Goal: Task Accomplishment & Management: Manage account settings

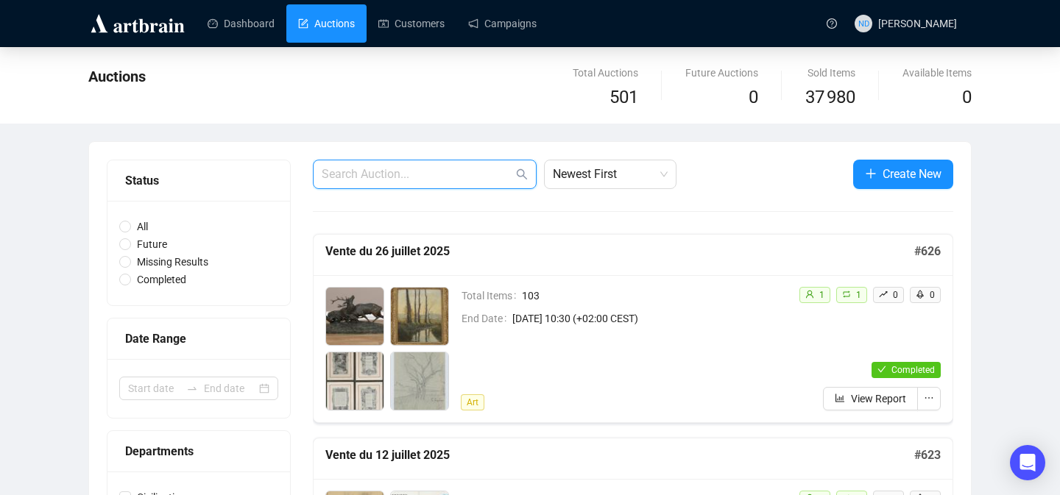
click at [330, 170] on input "text" at bounding box center [417, 175] width 191 height 18
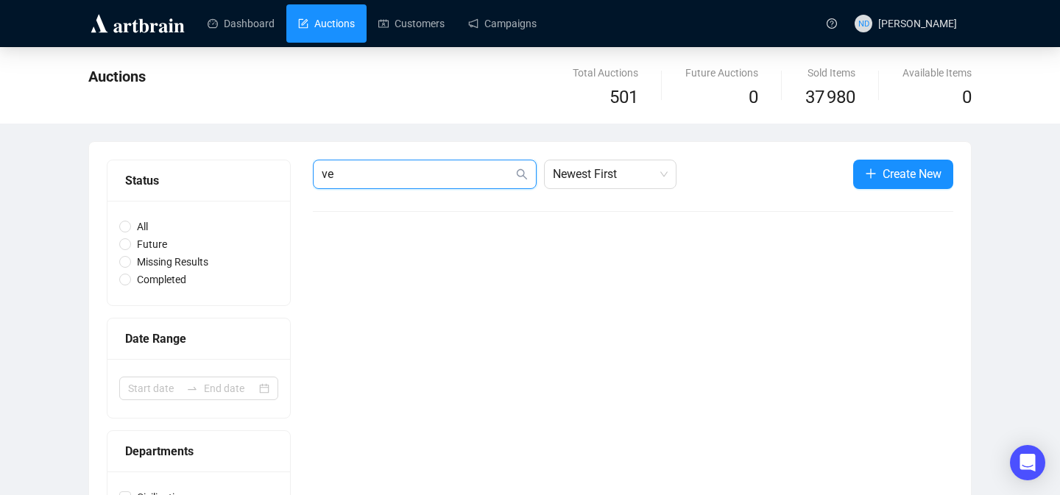
type input "v"
type input "exposition"
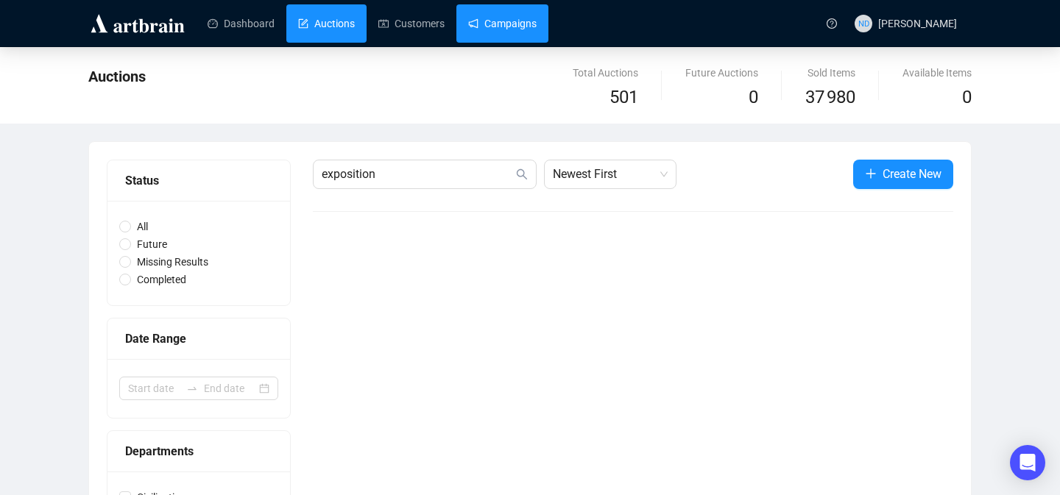
click at [509, 35] on link "Campaigns" at bounding box center [502, 23] width 68 height 38
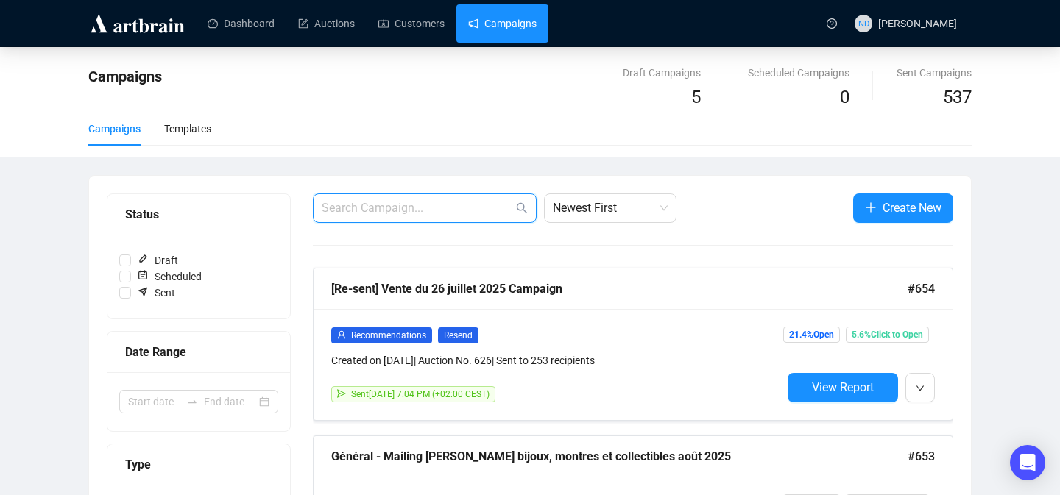
click at [358, 206] on input "text" at bounding box center [417, 208] width 191 height 18
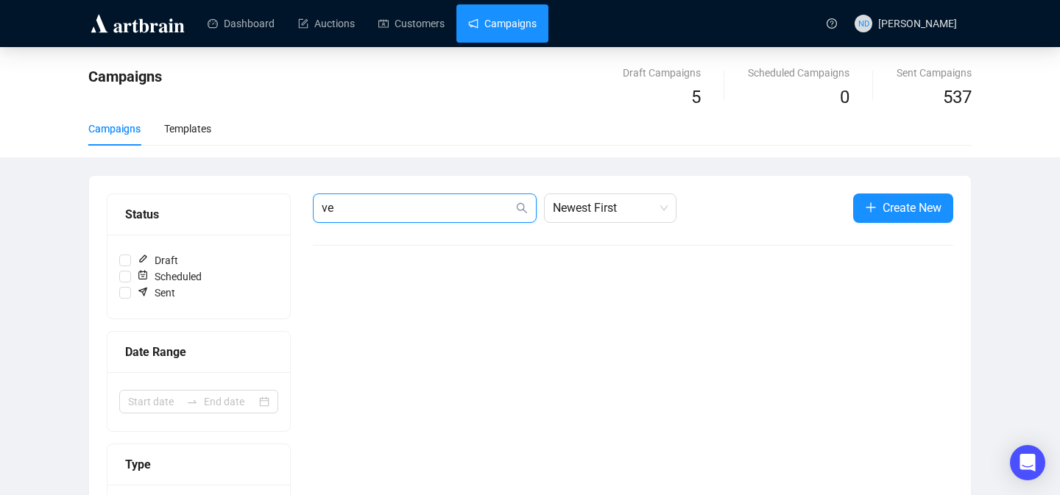
type input "v"
type input "exposition"
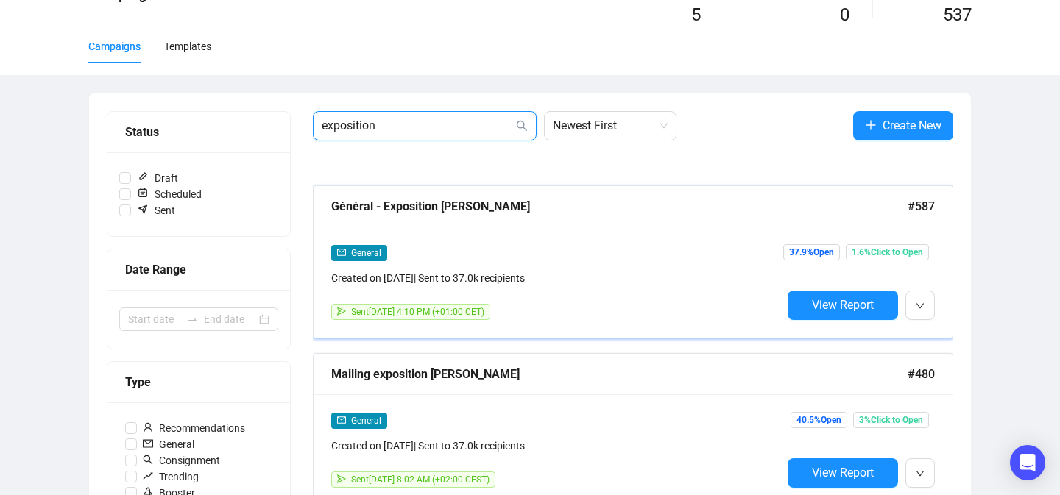
scroll to position [85, 0]
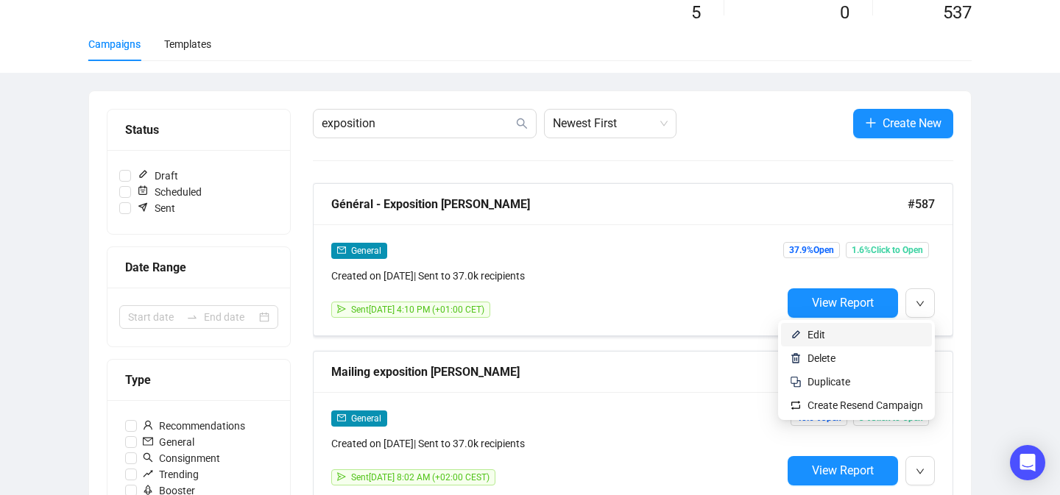
click at [883, 332] on span "Edit" at bounding box center [865, 335] width 116 height 16
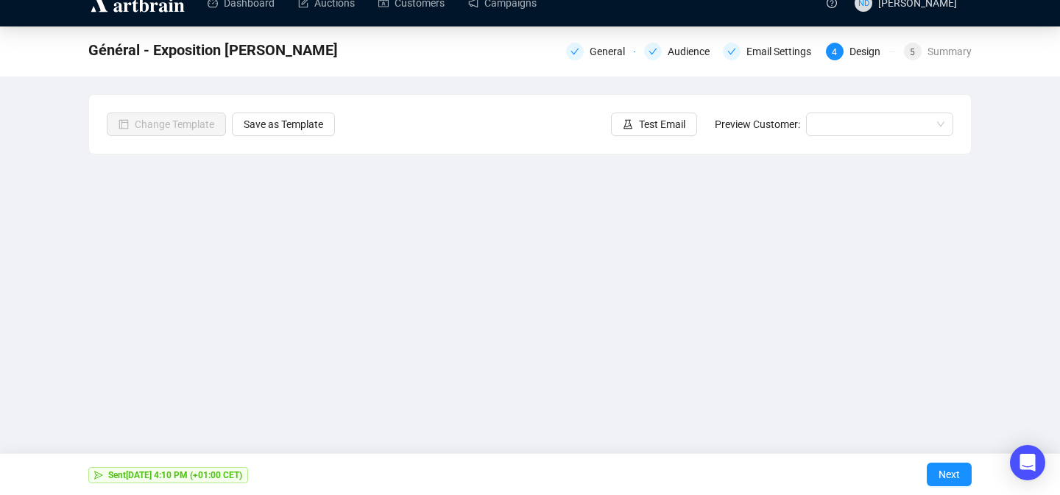
scroll to position [20, 0]
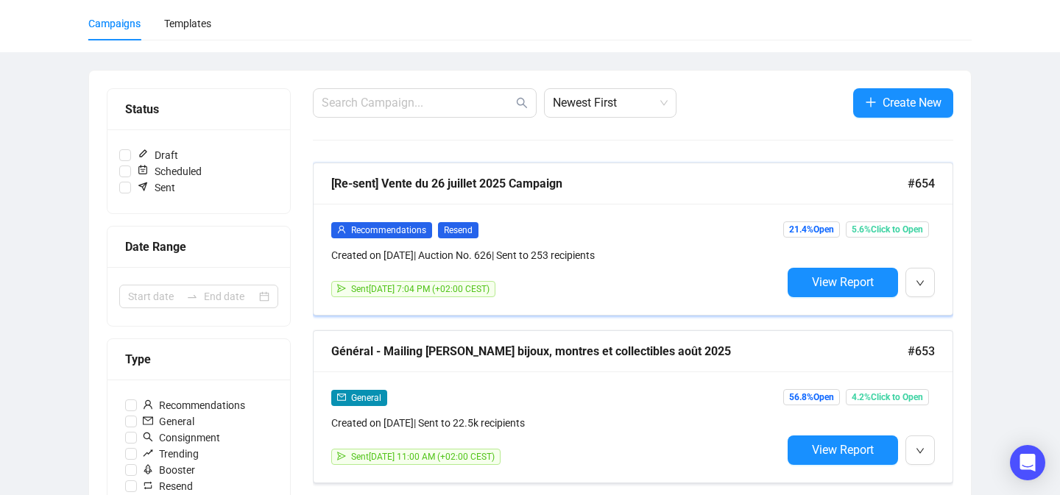
scroll to position [105, 0]
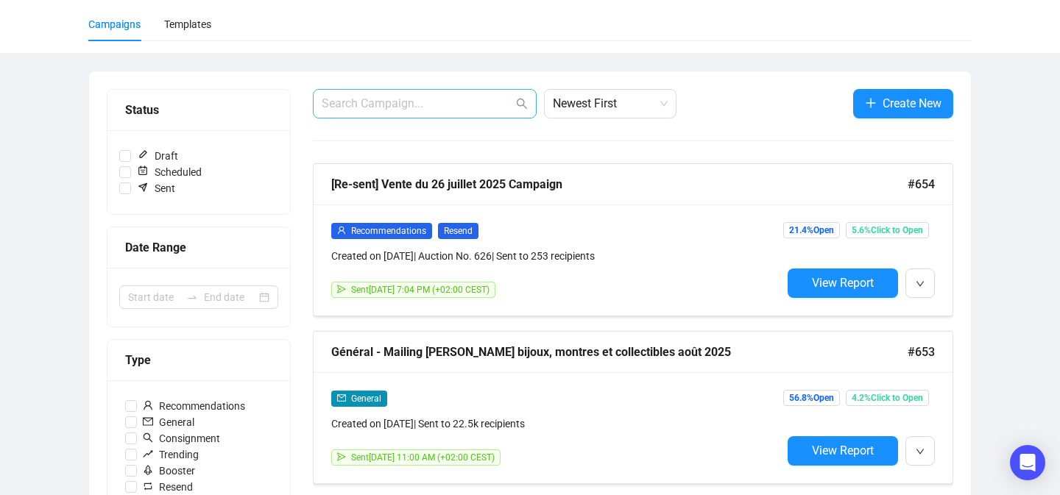
click at [414, 92] on span at bounding box center [425, 103] width 224 height 29
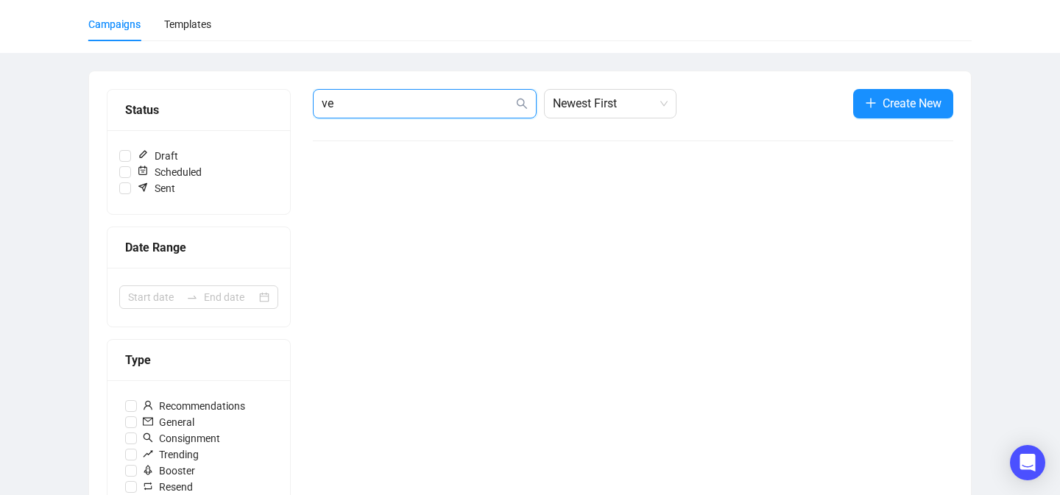
type input "v"
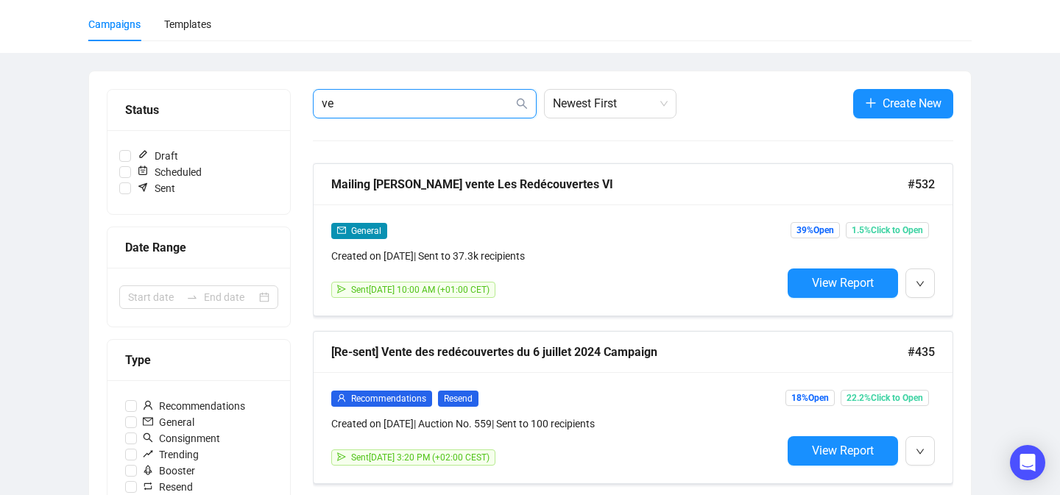
type input "v"
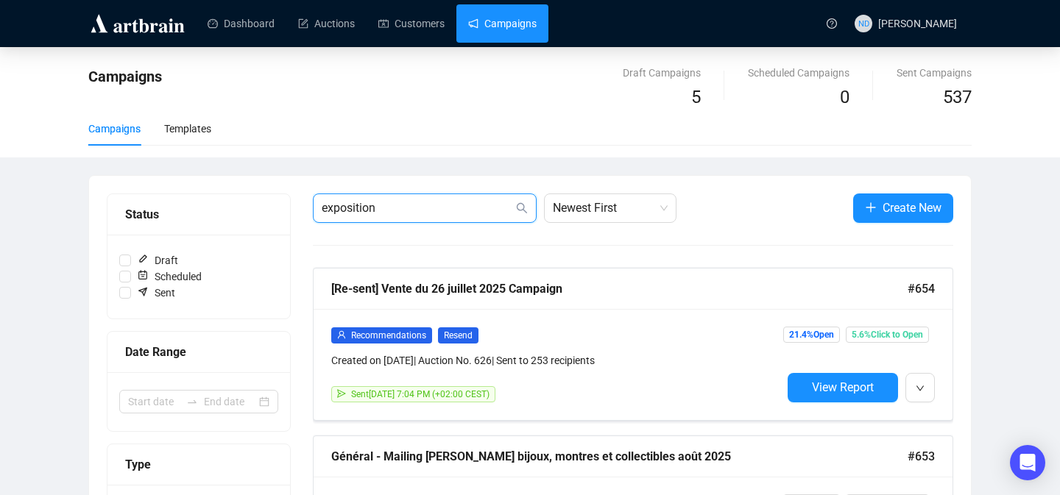
type input "exposition"
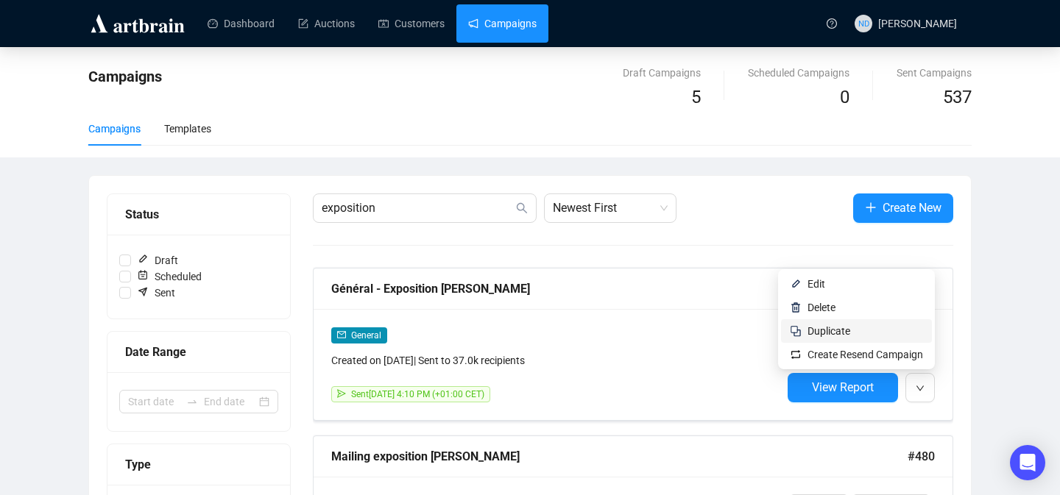
click at [836, 328] on span "Duplicate" at bounding box center [828, 331] width 43 height 12
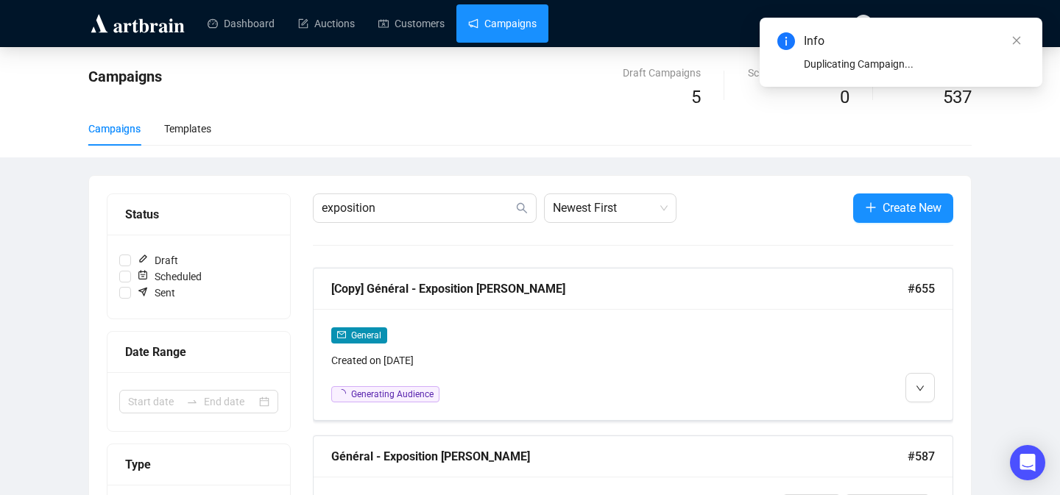
click at [531, 18] on link "Campaigns" at bounding box center [502, 23] width 68 height 38
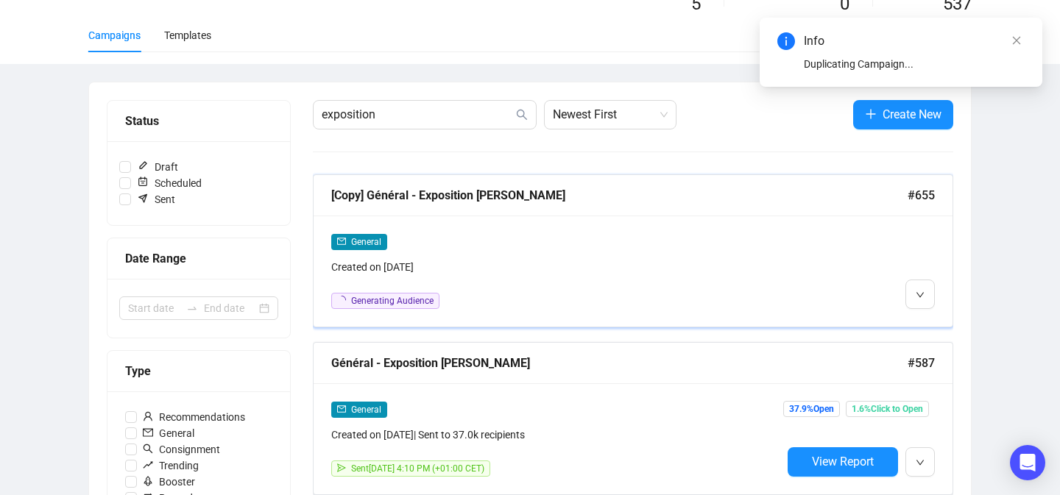
scroll to position [122, 0]
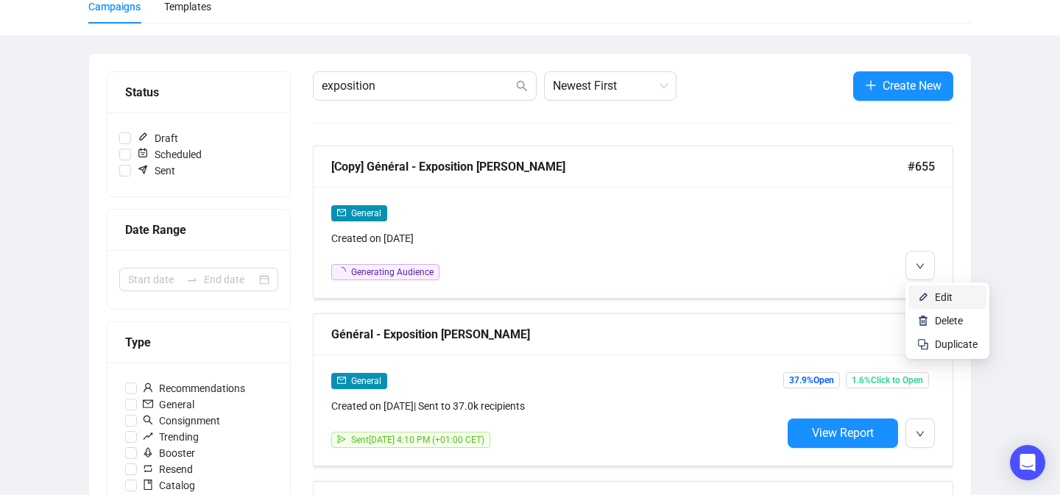
click at [920, 291] on li "Edit" at bounding box center [947, 298] width 78 height 24
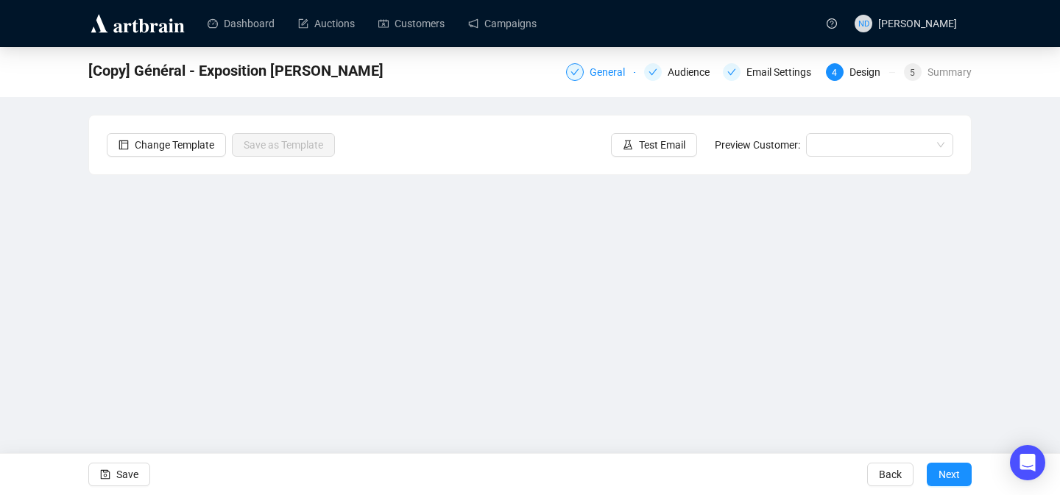
click at [607, 68] on div "General" at bounding box center [612, 72] width 44 height 18
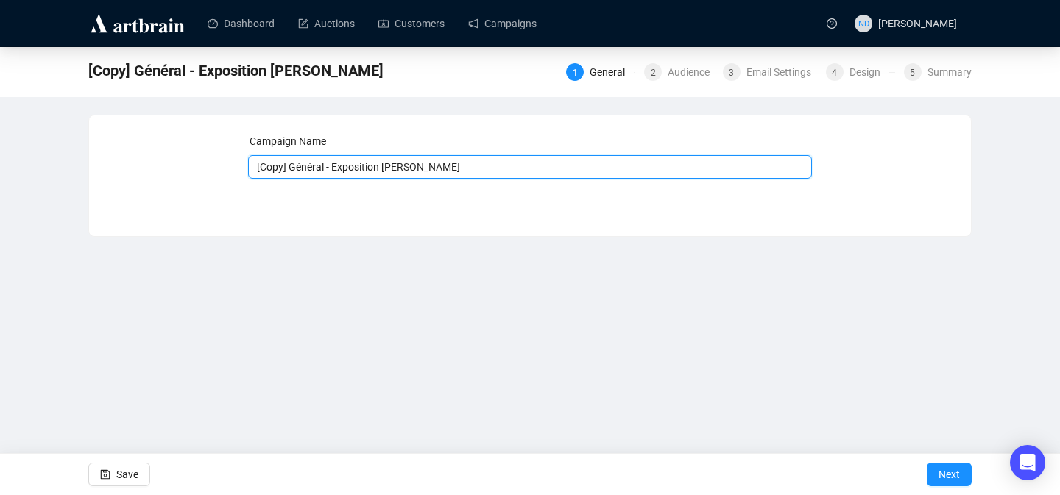
drag, startPoint x: 508, startPoint y: 159, endPoint x: 394, endPoint y: 160, distance: 114.1
click at [394, 160] on input "[Copy] Général - Exposition [PERSON_NAME]" at bounding box center [530, 167] width 565 height 24
click at [467, 170] on input "[Copy] Général - Exposition [PERSON_NAME]" at bounding box center [530, 167] width 565 height 24
drag, startPoint x: 467, startPoint y: 170, endPoint x: 255, endPoint y: 164, distance: 212.8
click at [254, 164] on input "[Copy] Général - Exposition [PERSON_NAME]" at bounding box center [530, 167] width 565 height 24
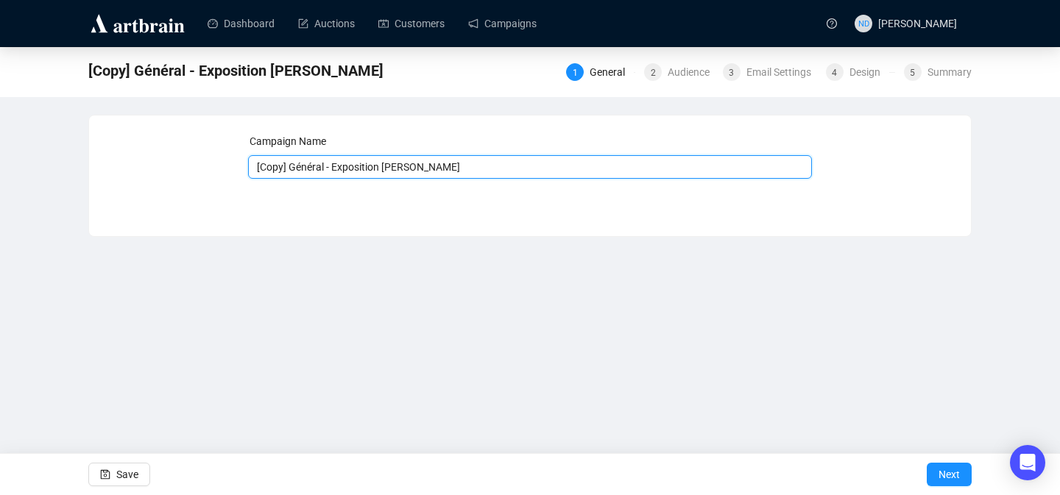
paste input "[PERSON_NAME], l’Instinct du Nord"
type input "[PERSON_NAME], l’Instinct du Nord"
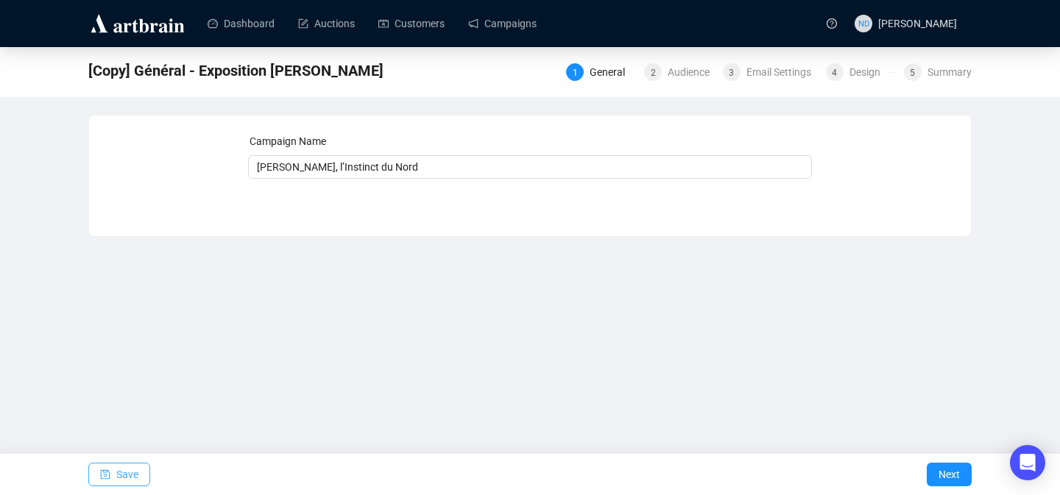
click at [116, 475] on span "Save" at bounding box center [127, 474] width 22 height 41
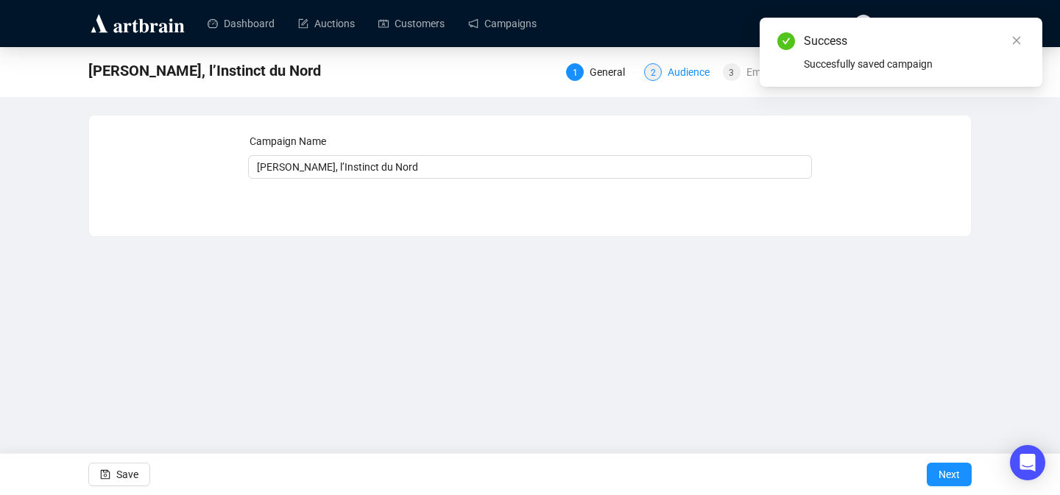
click at [679, 69] on div "Audience" at bounding box center [693, 72] width 51 height 18
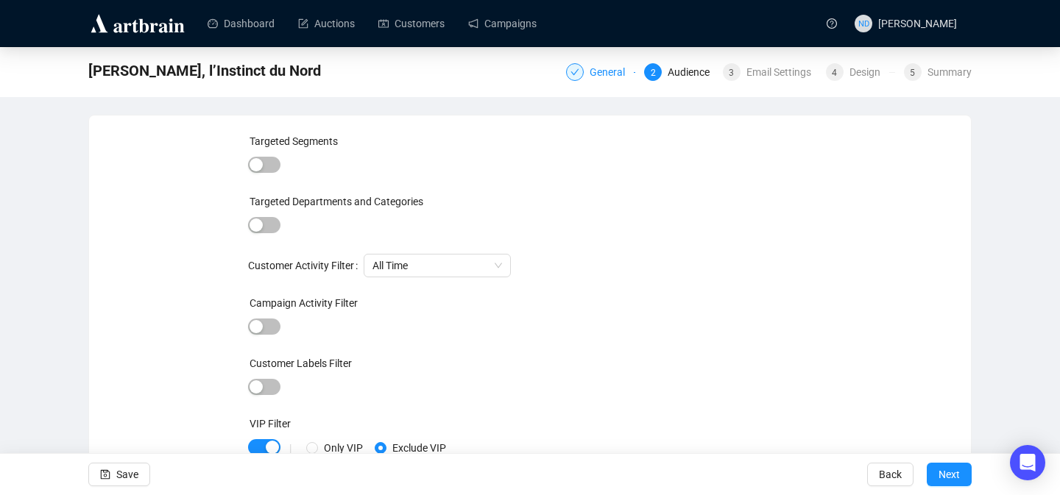
click at [591, 71] on div "General" at bounding box center [612, 72] width 44 height 18
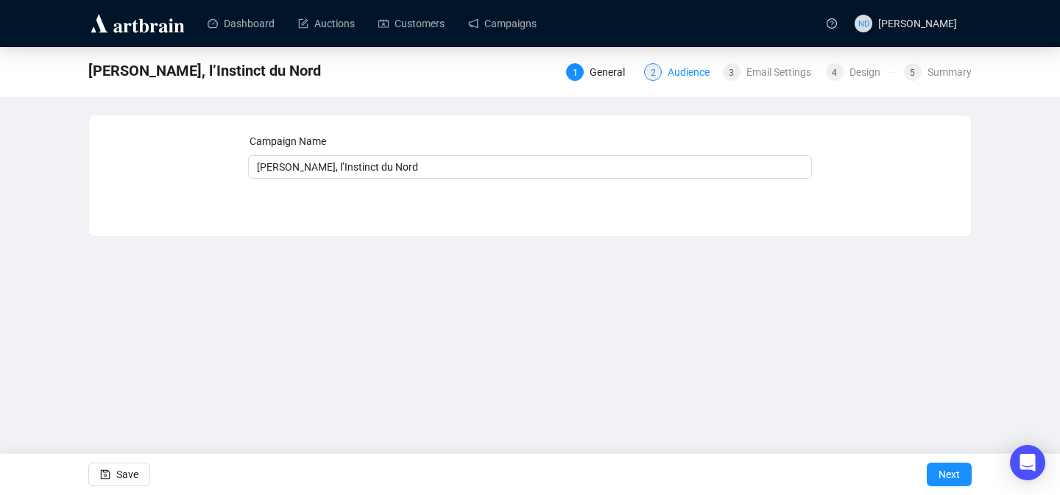
click at [681, 71] on div "Audience" at bounding box center [693, 72] width 51 height 18
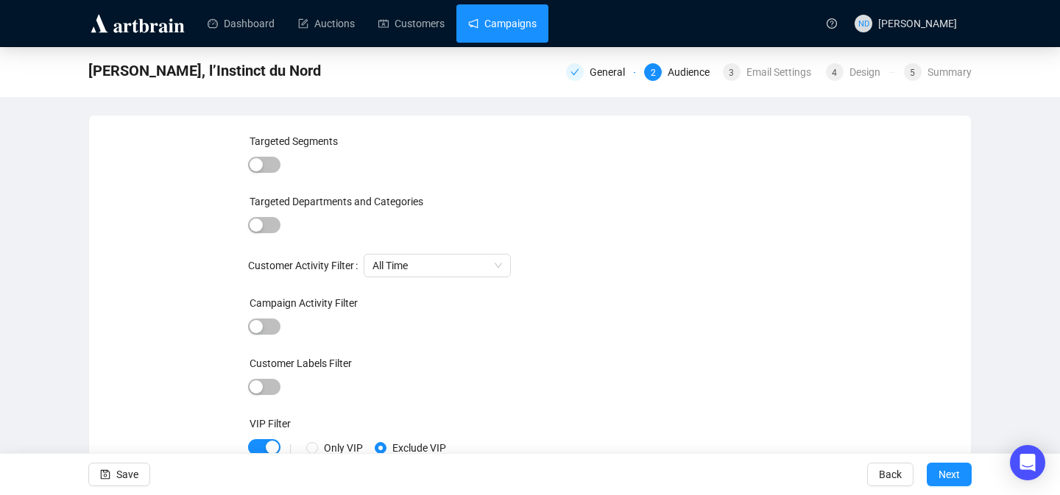
click at [533, 31] on link "Campaigns" at bounding box center [502, 23] width 68 height 38
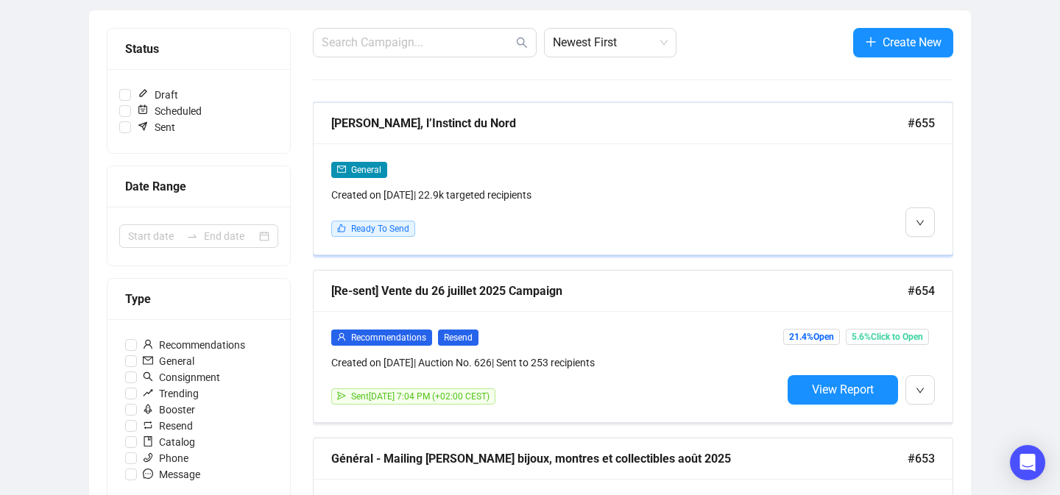
scroll to position [166, 0]
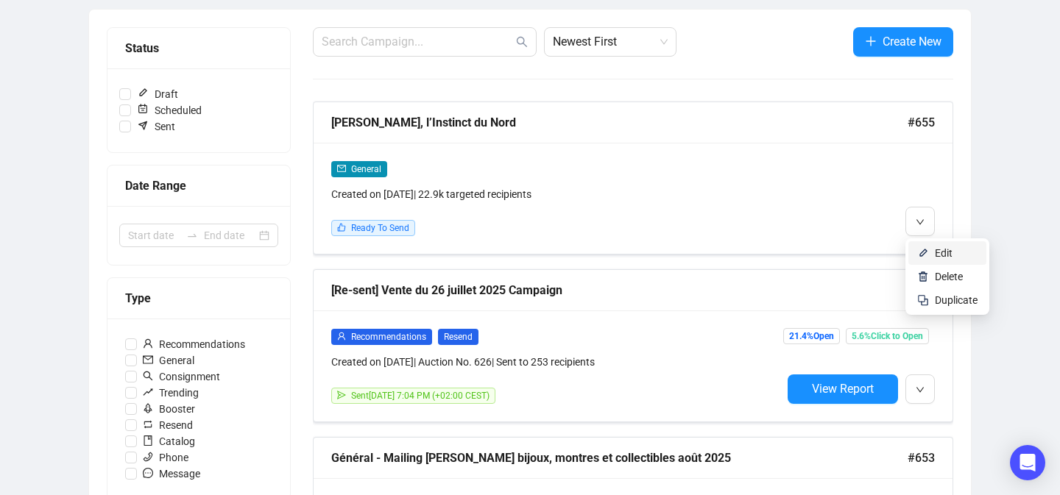
click at [913, 246] on li "Edit" at bounding box center [947, 253] width 78 height 24
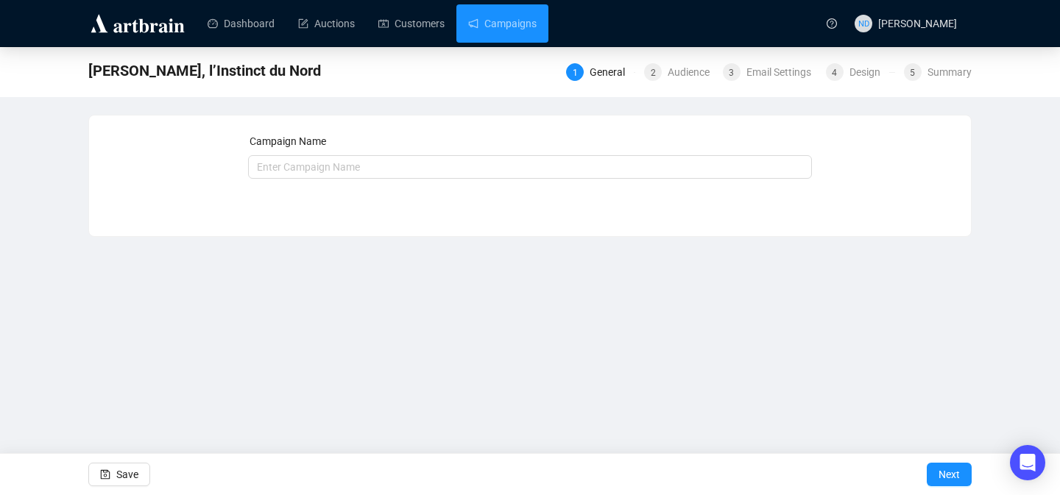
type input "[PERSON_NAME], l’Instinct du Nord"
click at [836, 75] on div "4" at bounding box center [835, 72] width 18 height 18
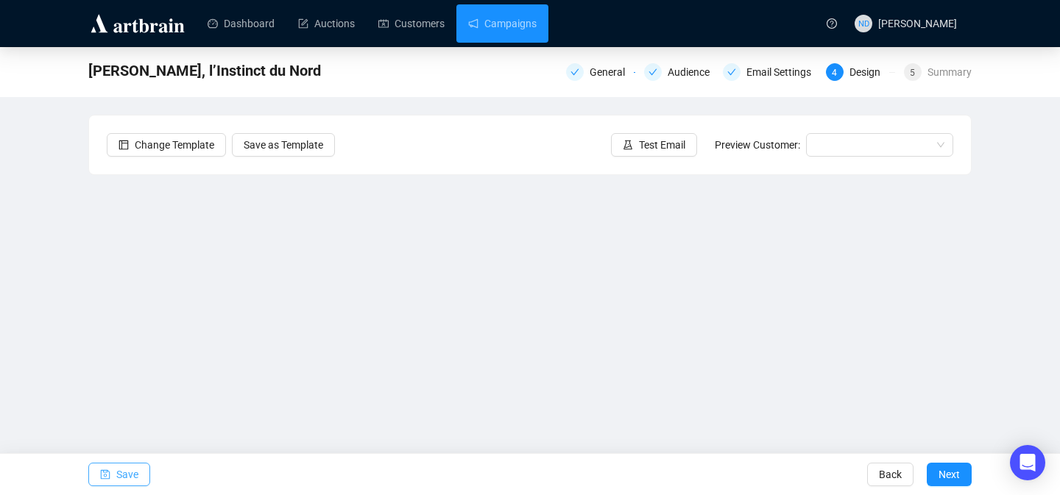
click at [128, 475] on span "Save" at bounding box center [127, 474] width 22 height 41
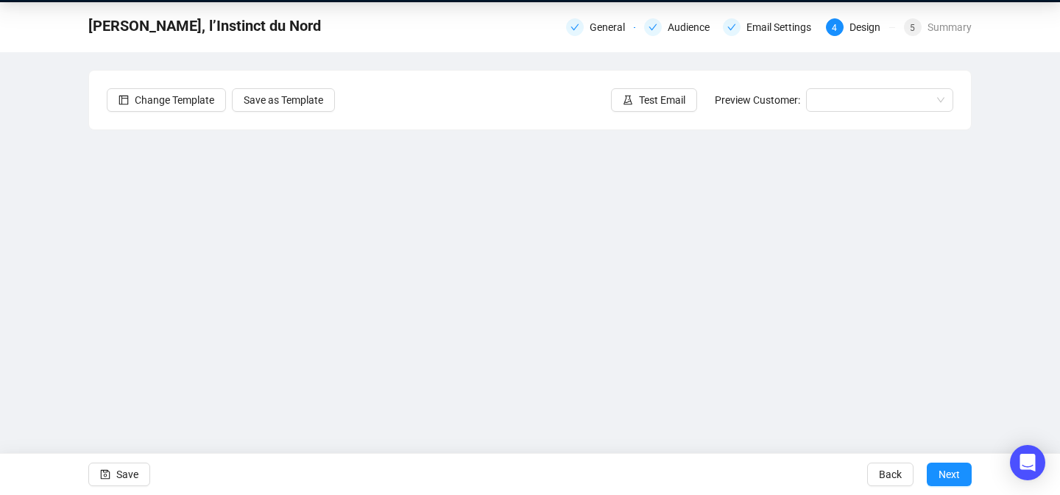
scroll to position [48, 0]
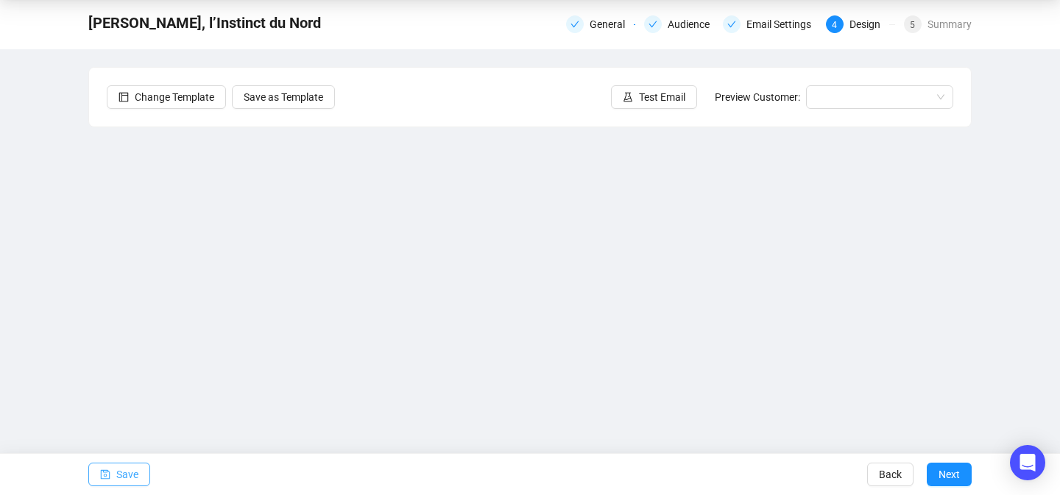
click at [121, 469] on span "Save" at bounding box center [127, 474] width 22 height 41
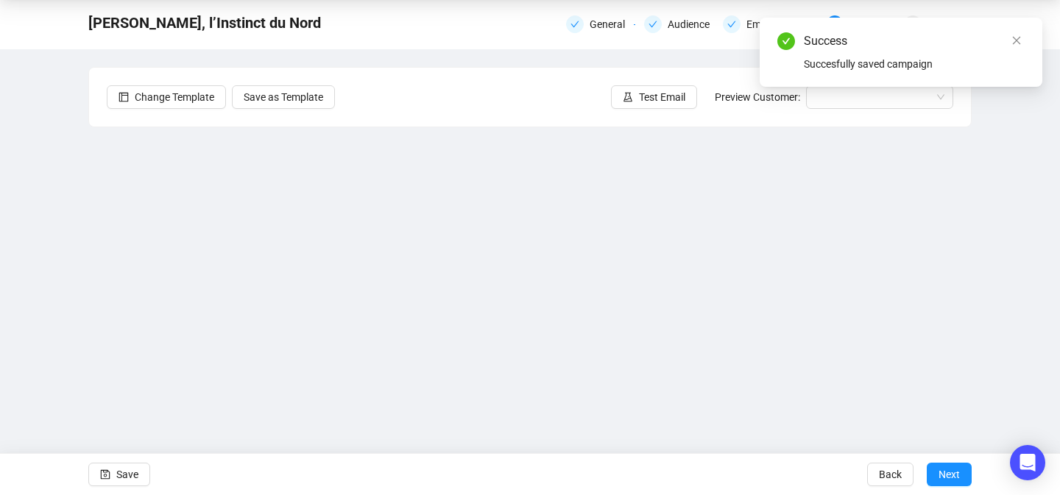
scroll to position [0, 0]
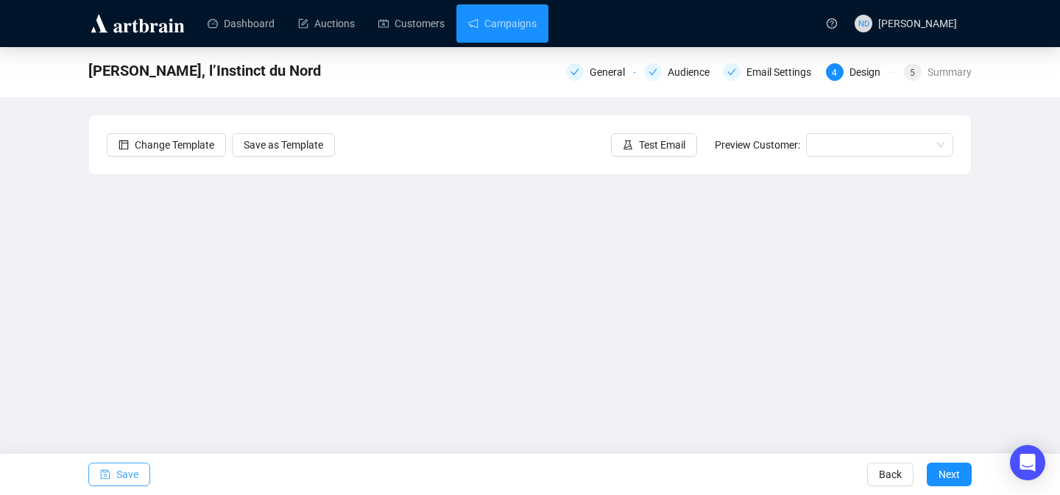
click at [91, 474] on button "Save" at bounding box center [119, 475] width 62 height 24
click at [136, 482] on span "Save" at bounding box center [127, 474] width 22 height 41
